Goal: Transaction & Acquisition: Purchase product/service

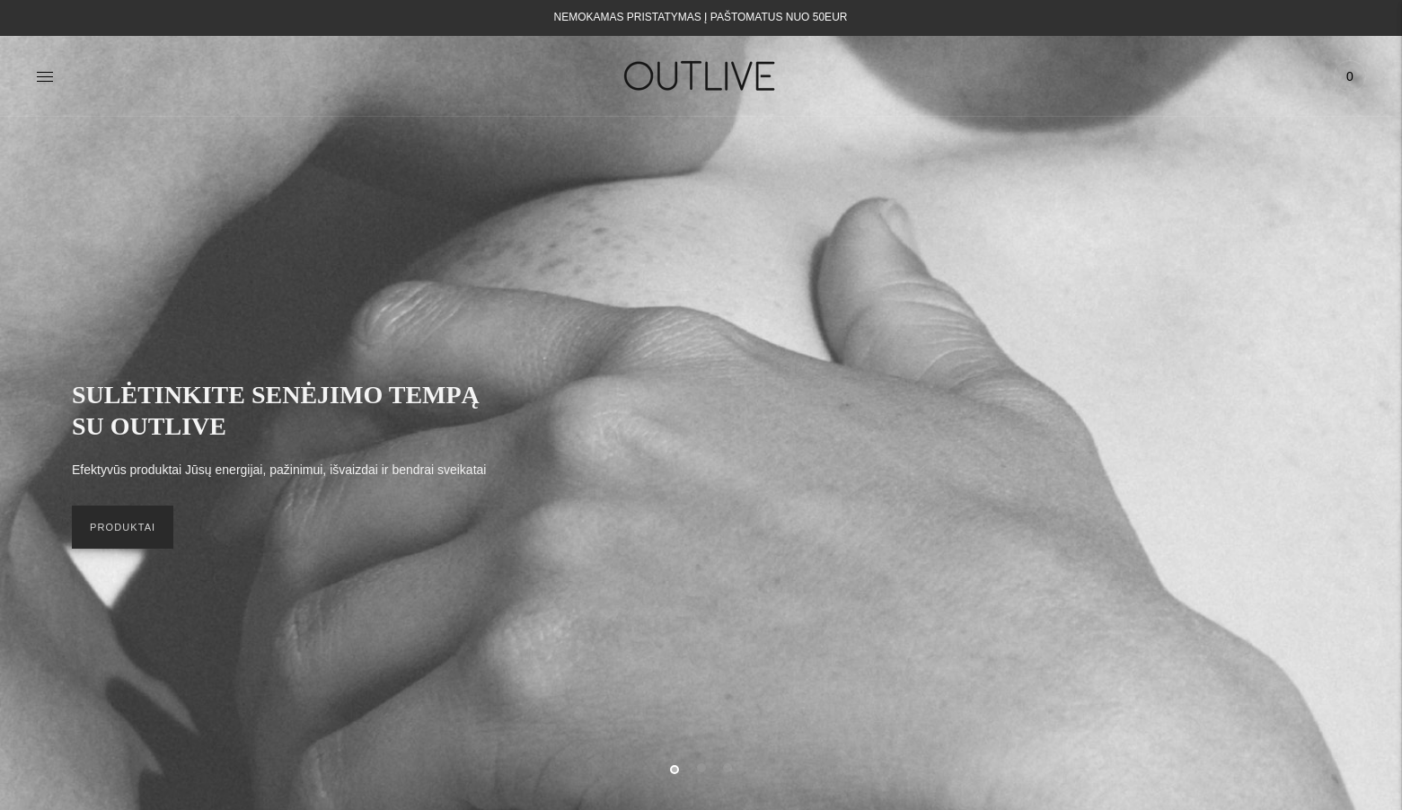
click at [134, 546] on link "PRODUKTAI" at bounding box center [122, 527] width 101 height 43
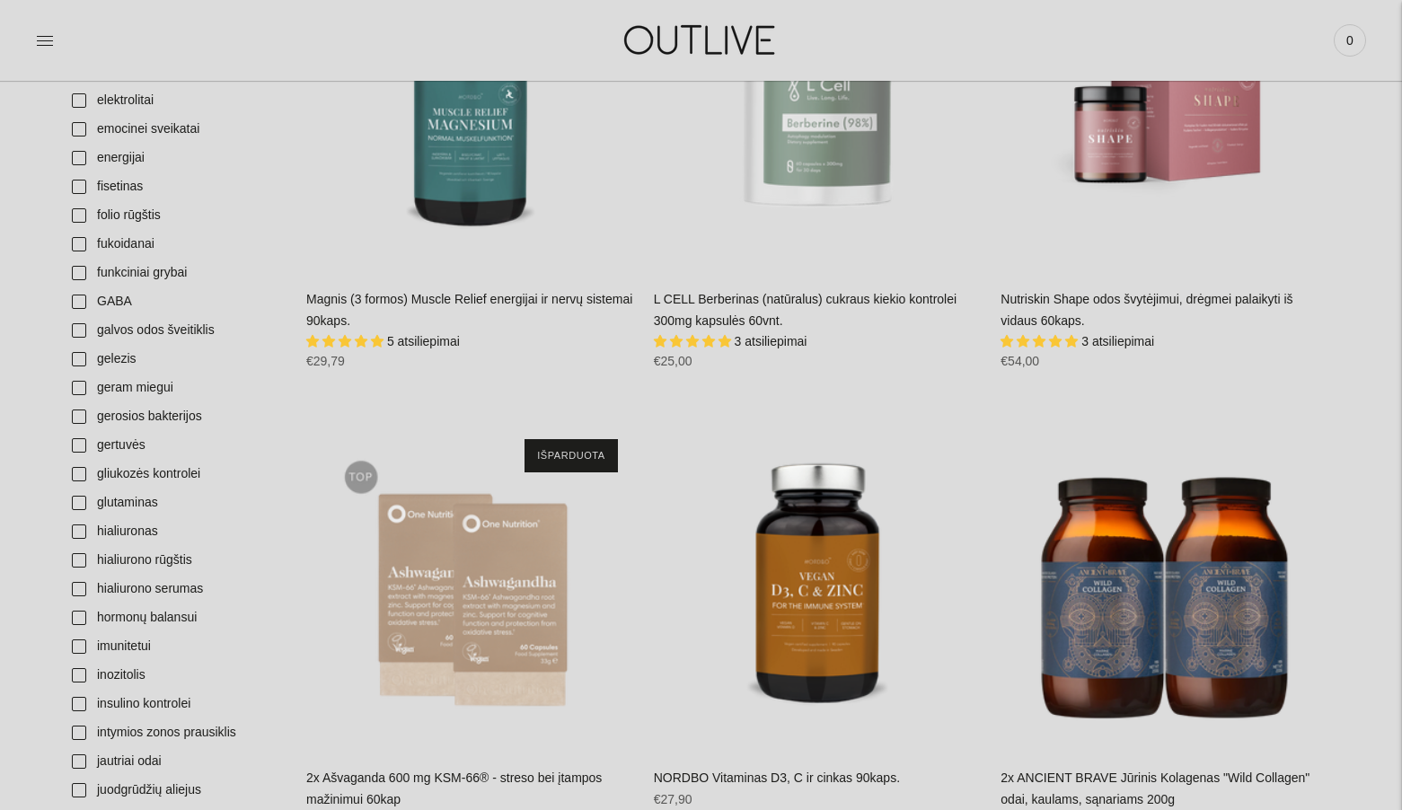
scroll to position [1103, 0]
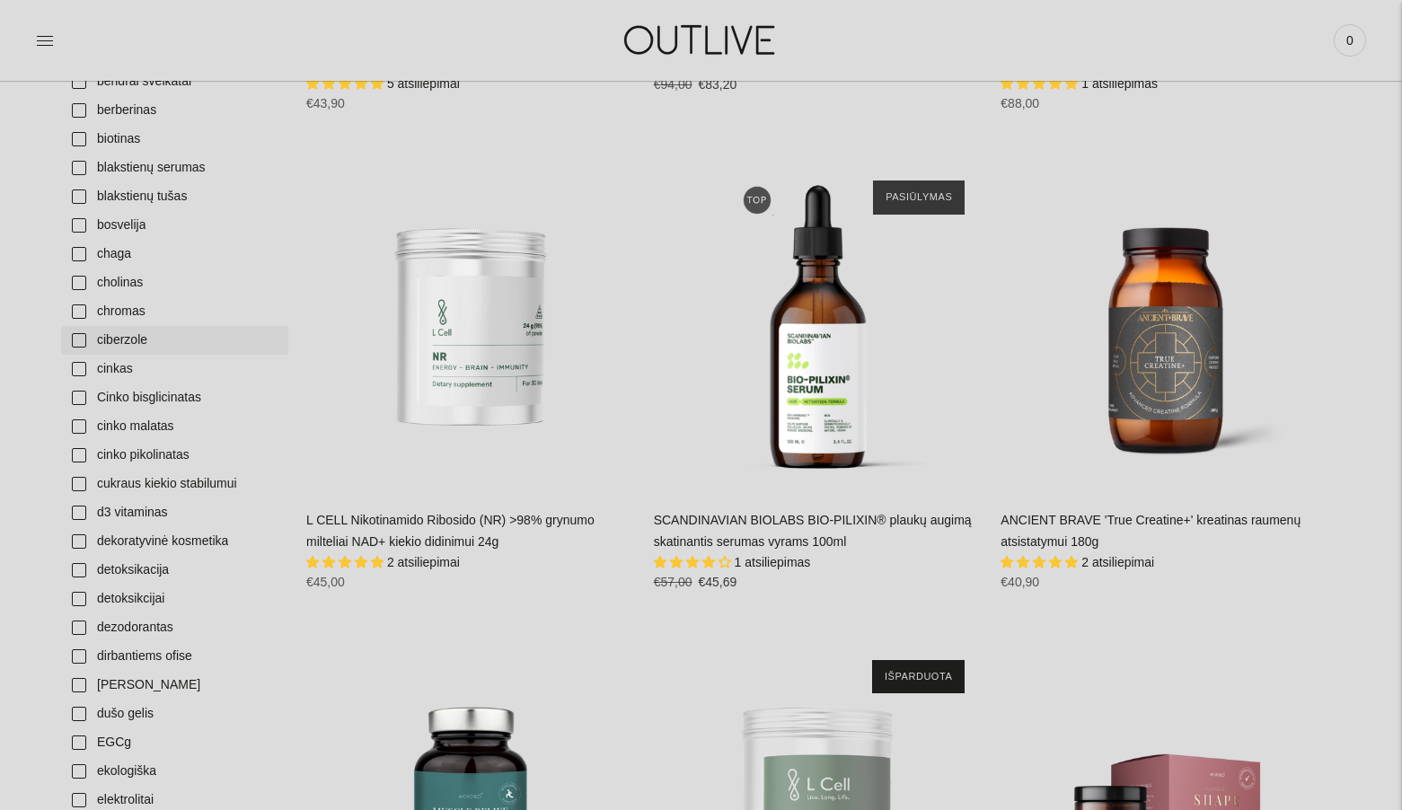
click at [76, 337] on link "ciberzole" at bounding box center [174, 340] width 227 height 29
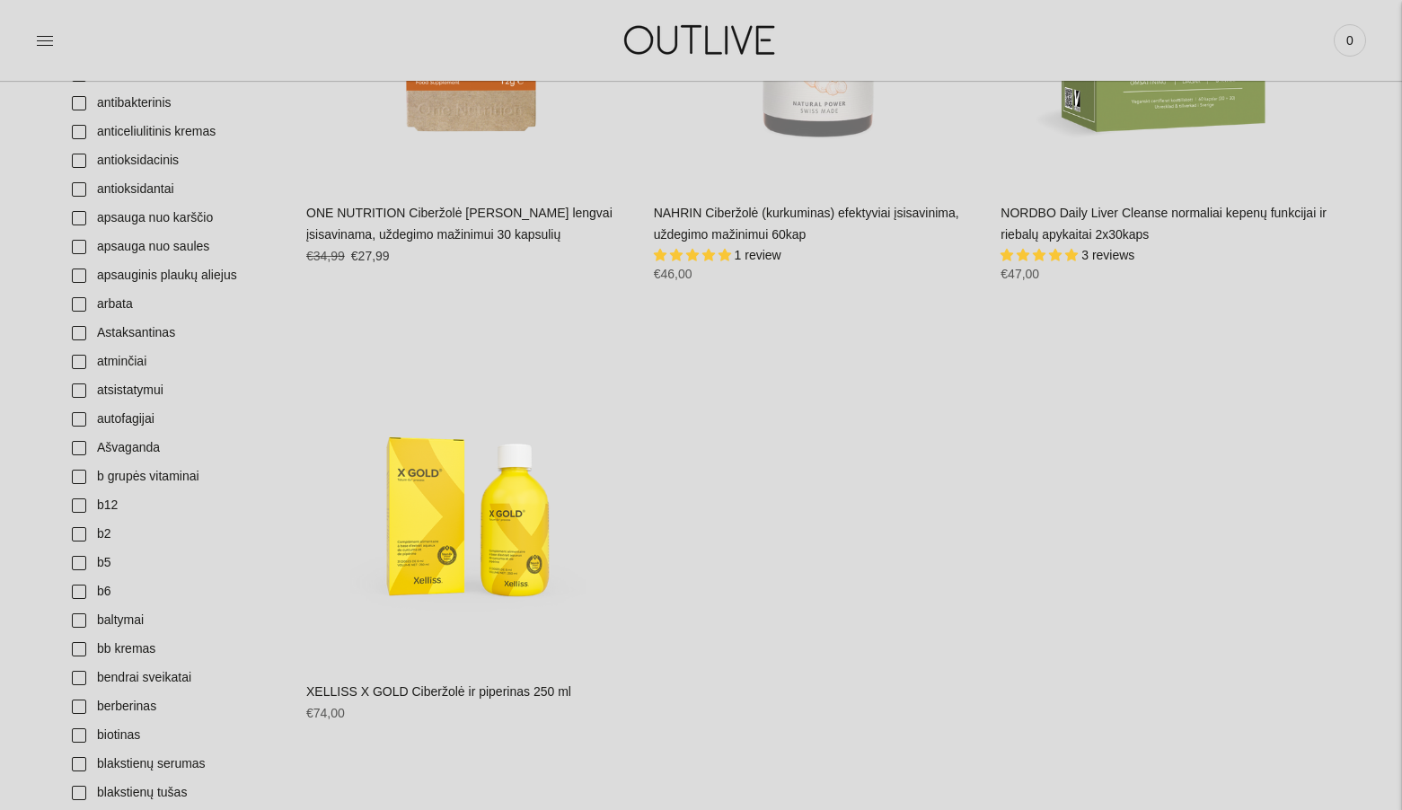
scroll to position [544, 0]
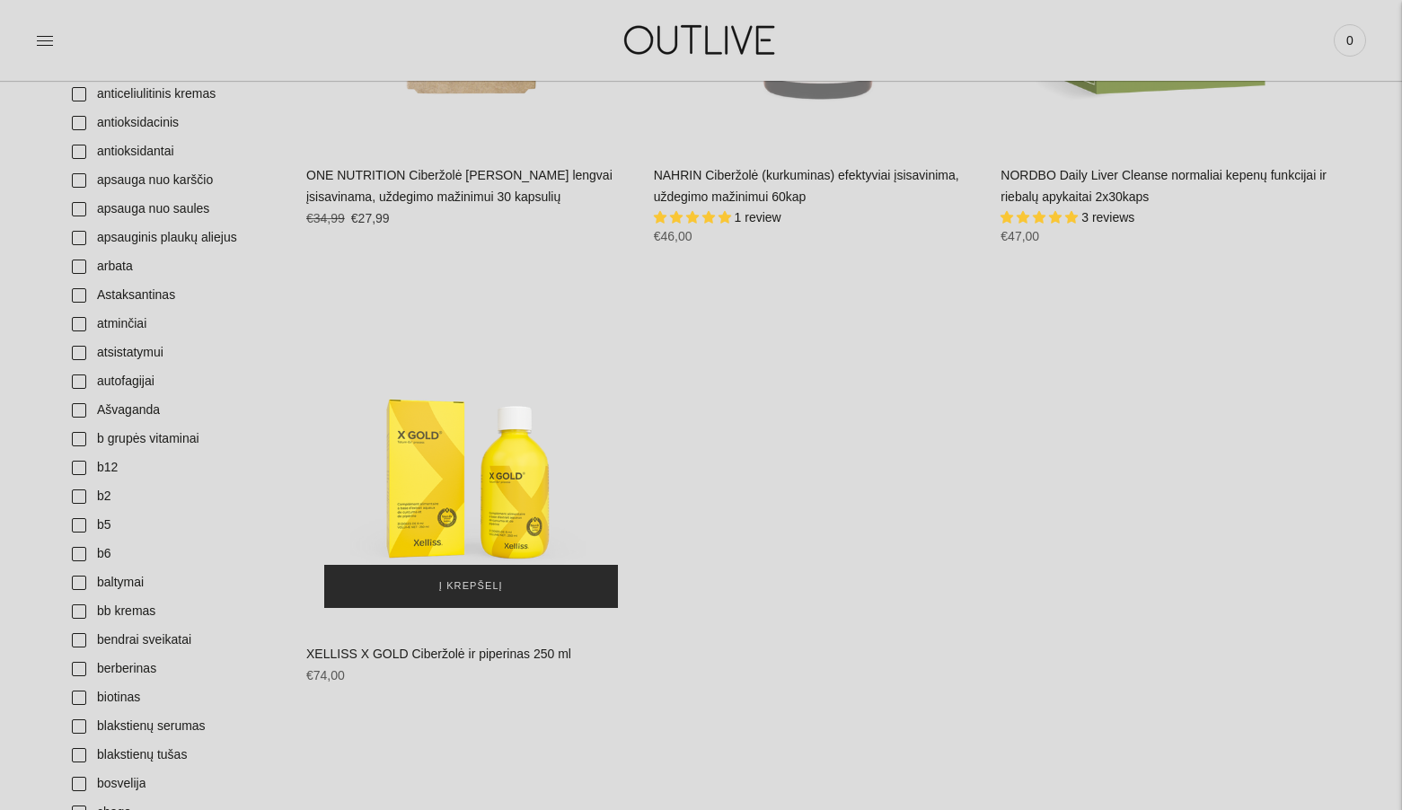
click at [499, 578] on span "Į krepšelį" at bounding box center [471, 587] width 64 height 18
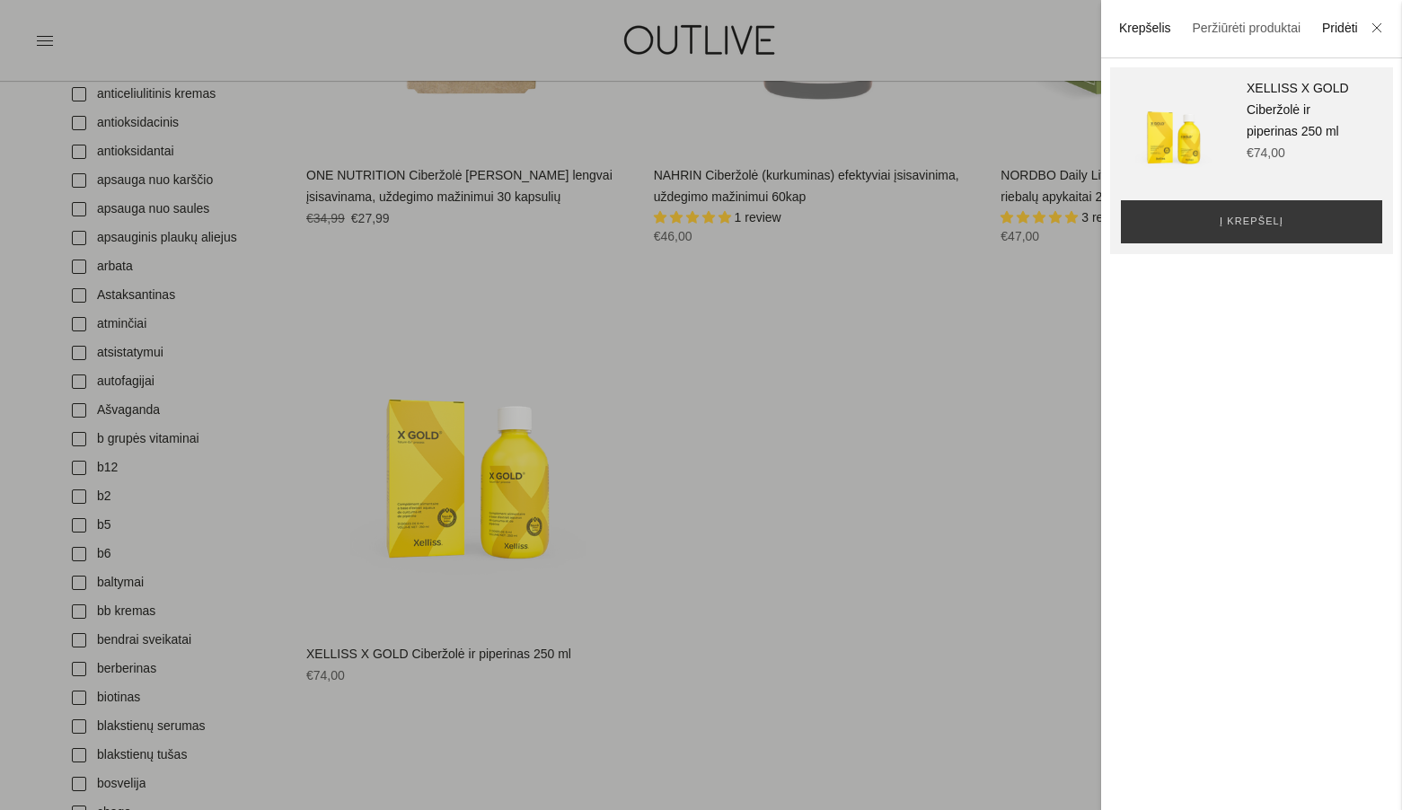
click at [1144, 22] on link "Krepšelis" at bounding box center [1145, 28] width 52 height 14
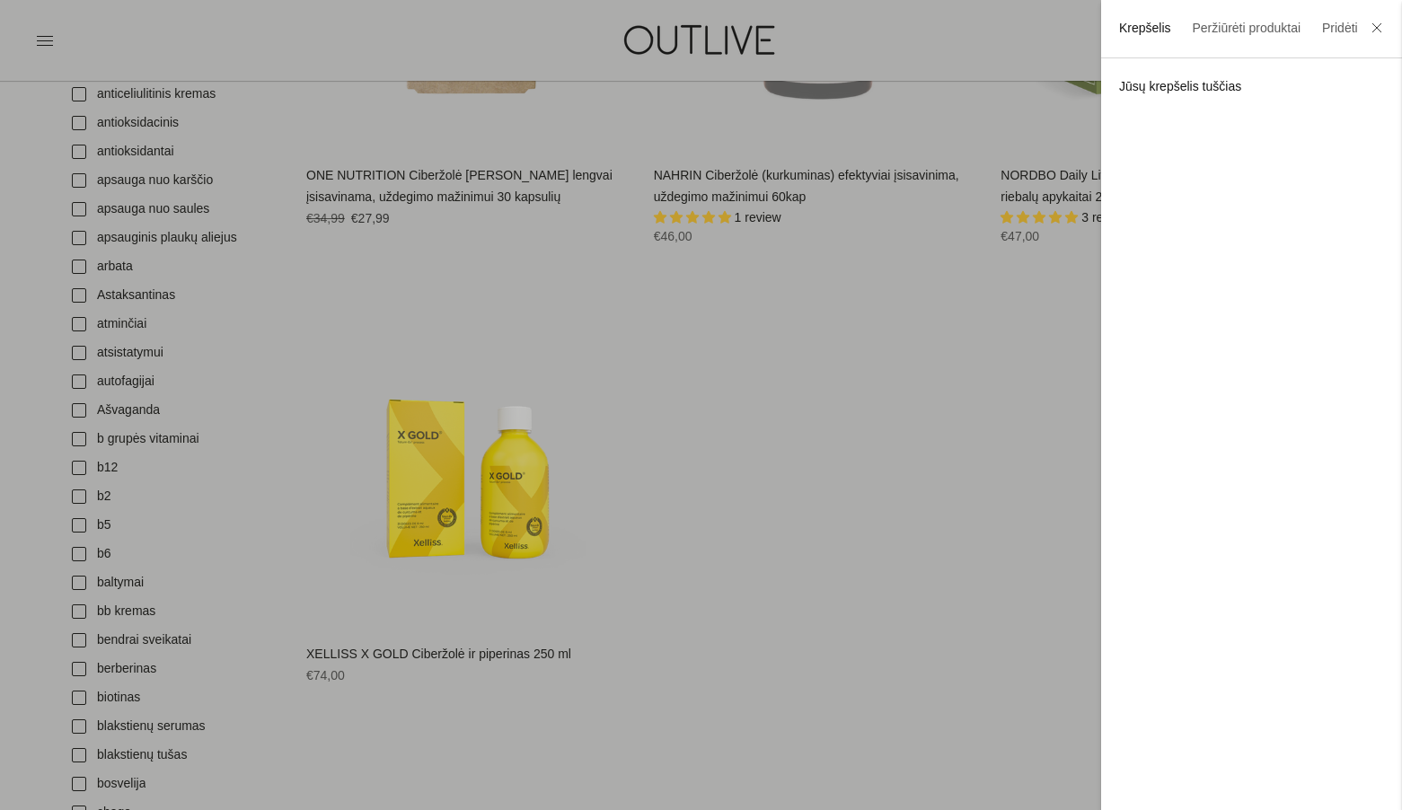
click at [1144, 22] on link "Krepšelis" at bounding box center [1145, 28] width 52 height 14
click at [1354, 30] on link "Pridėti" at bounding box center [1340, 29] width 36 height 22
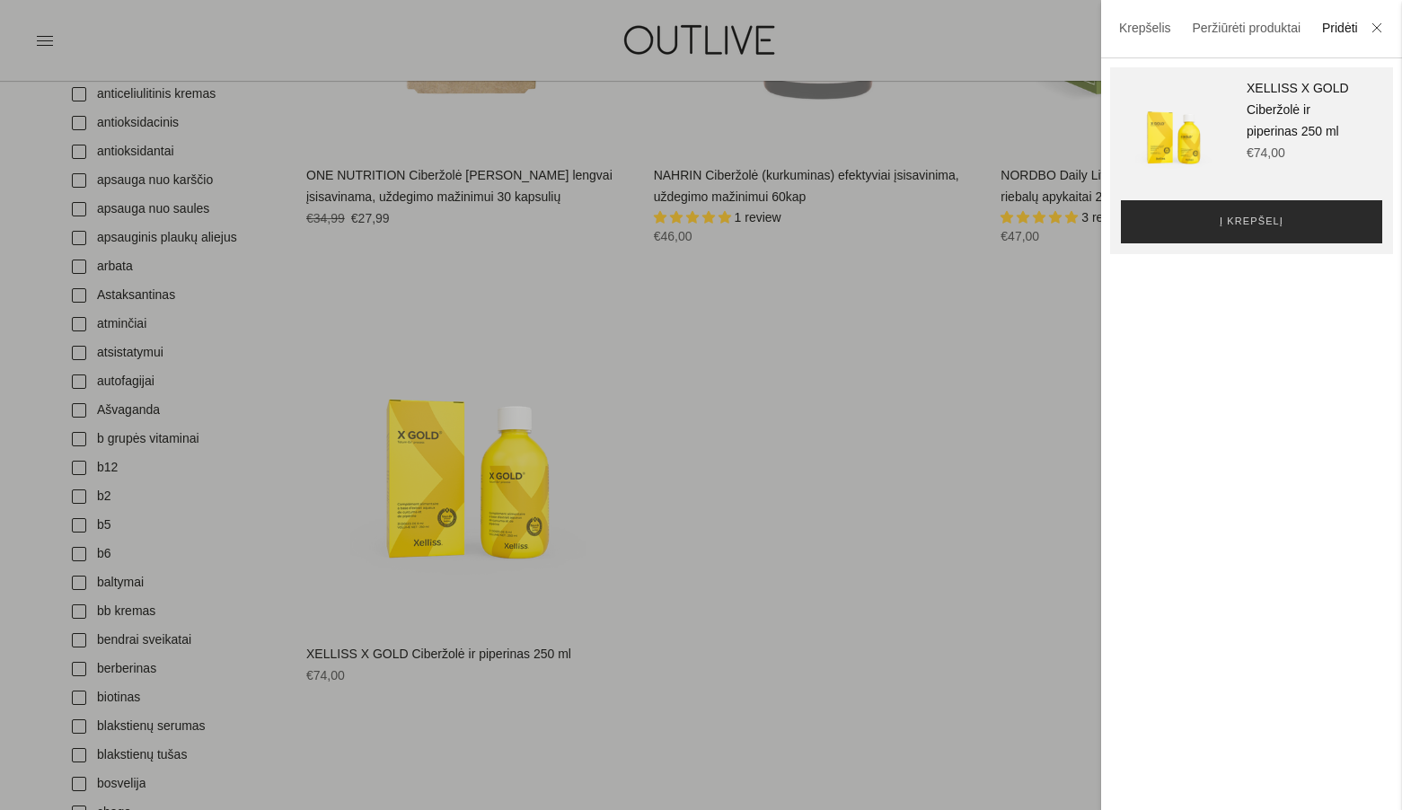
click at [1236, 231] on button "Į krepšelį" at bounding box center [1251, 221] width 261 height 43
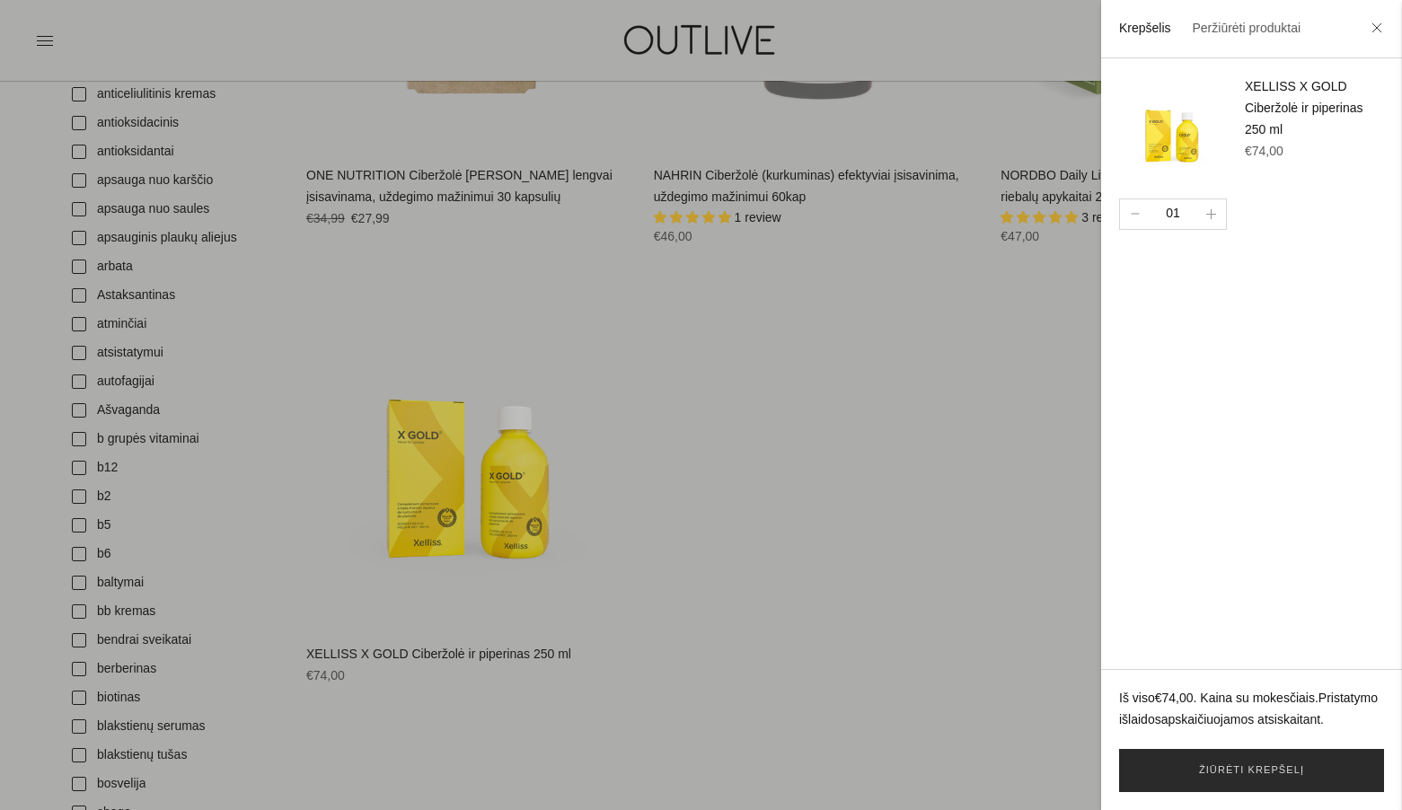
click at [1286, 762] on link "Žiūrėti krepšelį" at bounding box center [1251, 770] width 265 height 43
